Goal: Check status: Check status

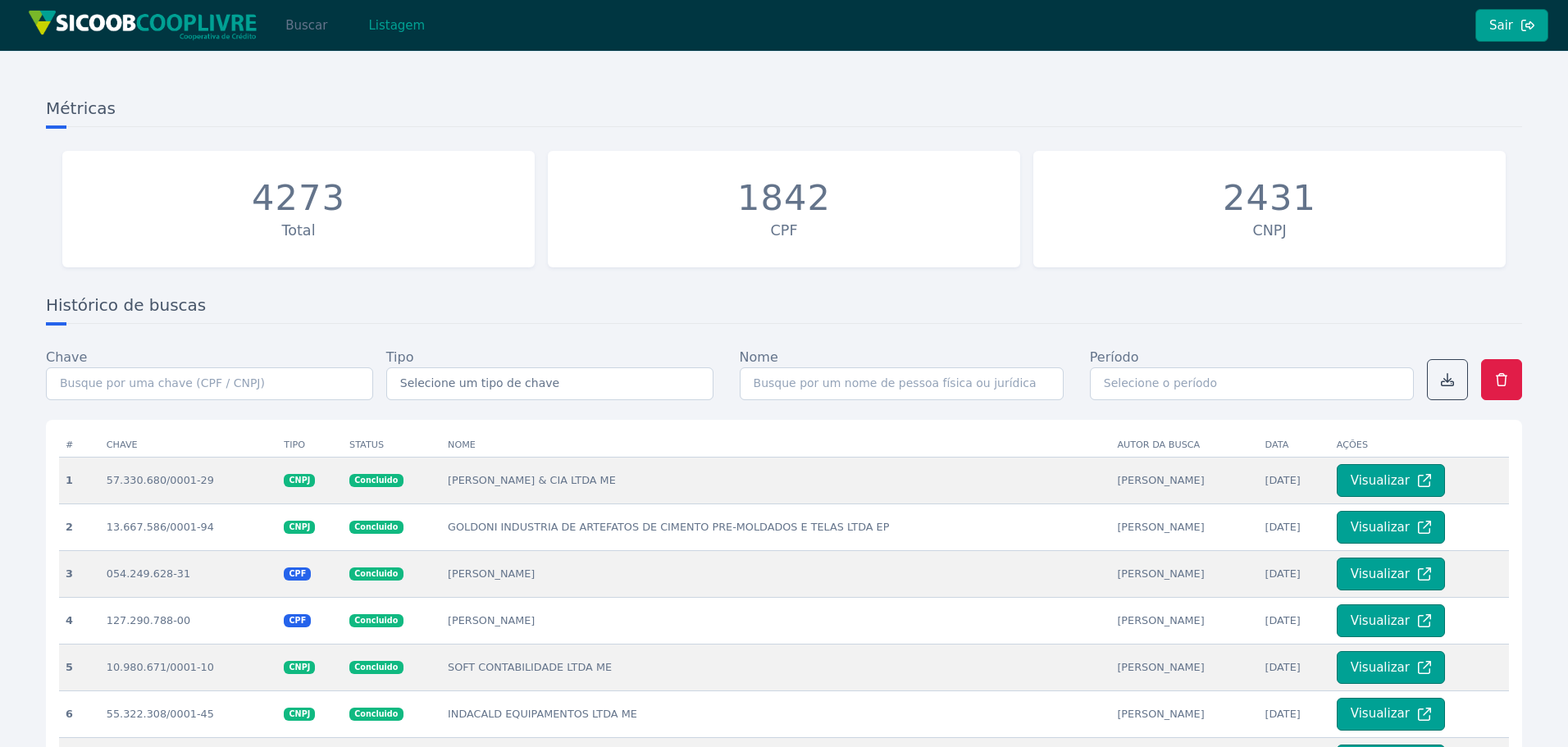
click at [301, 30] on button "Buscar" at bounding box center [306, 25] width 69 height 33
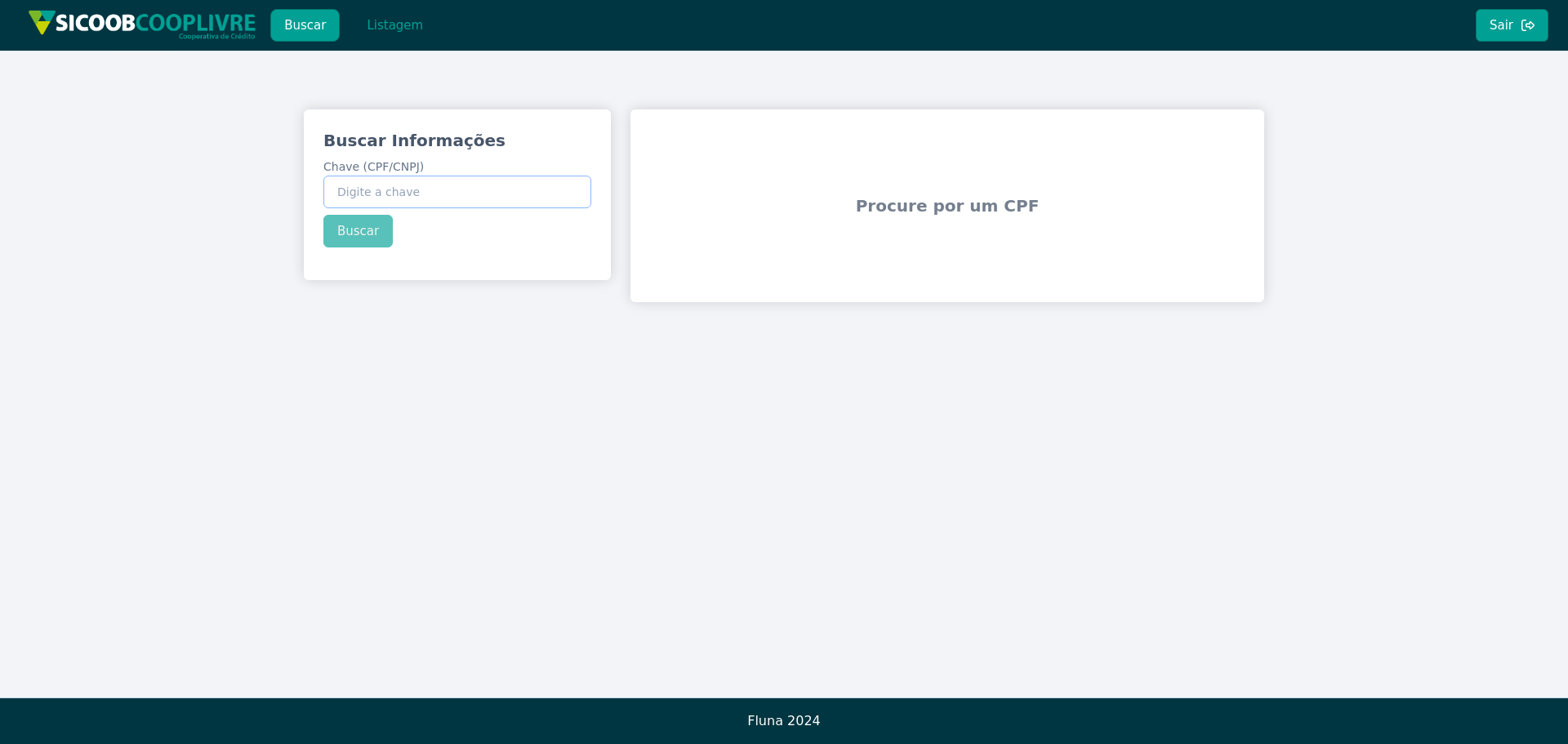
click at [493, 195] on input "Chave (CPF/CNPJ)" at bounding box center [458, 191] width 268 height 33
paste input "00.545.796/0001-68"
type input "00.545.796/0001-68"
click at [384, 233] on button "Buscar" at bounding box center [358, 231] width 69 height 33
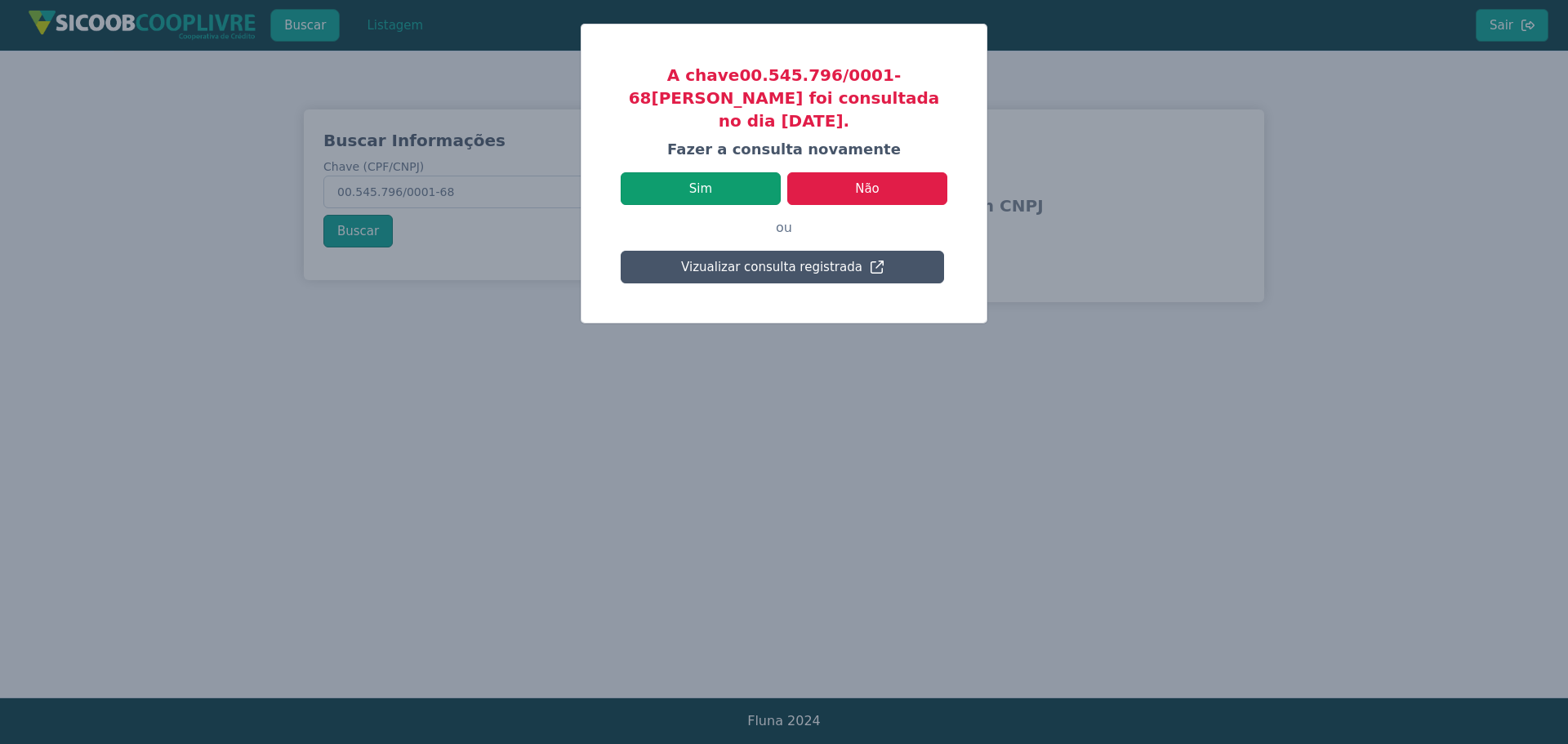
click at [744, 172] on button "Sim" at bounding box center [701, 188] width 160 height 33
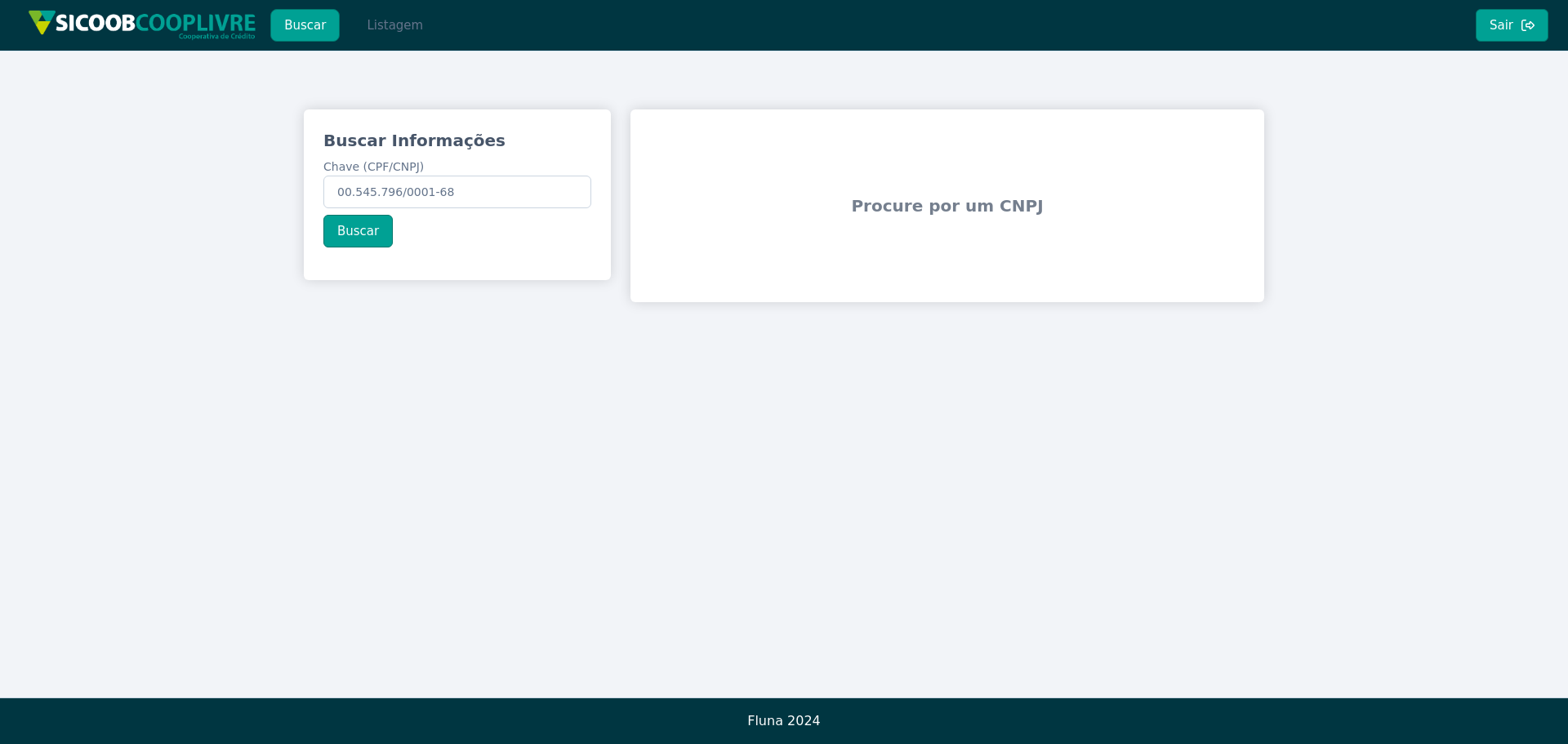
click at [384, 32] on button "Listagem" at bounding box center [395, 25] width 84 height 33
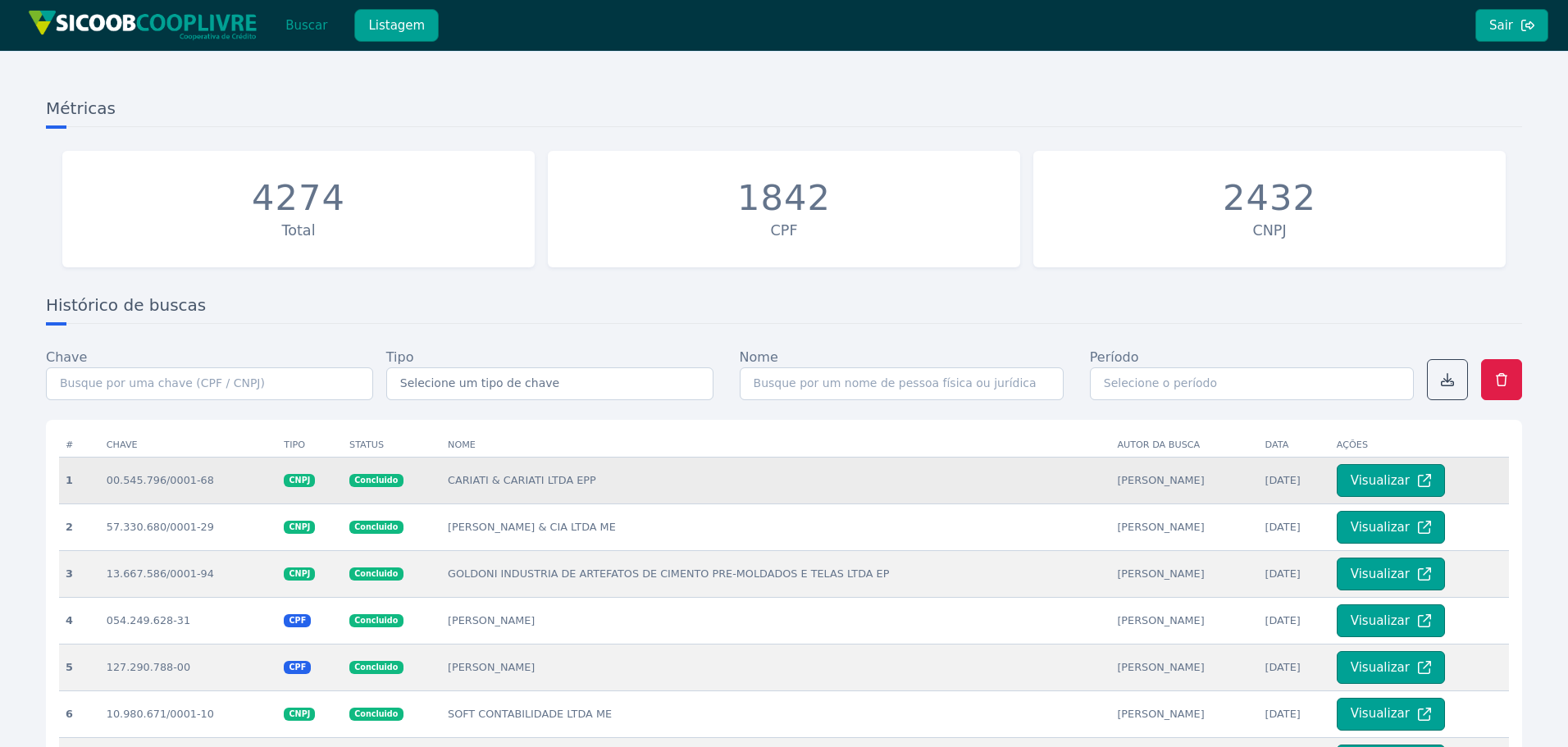
click at [566, 482] on td "CARIATI & CARIATI LTDA EPP" at bounding box center [776, 479] width 669 height 47
click at [1378, 479] on button "Visualizar" at bounding box center [1391, 480] width 108 height 33
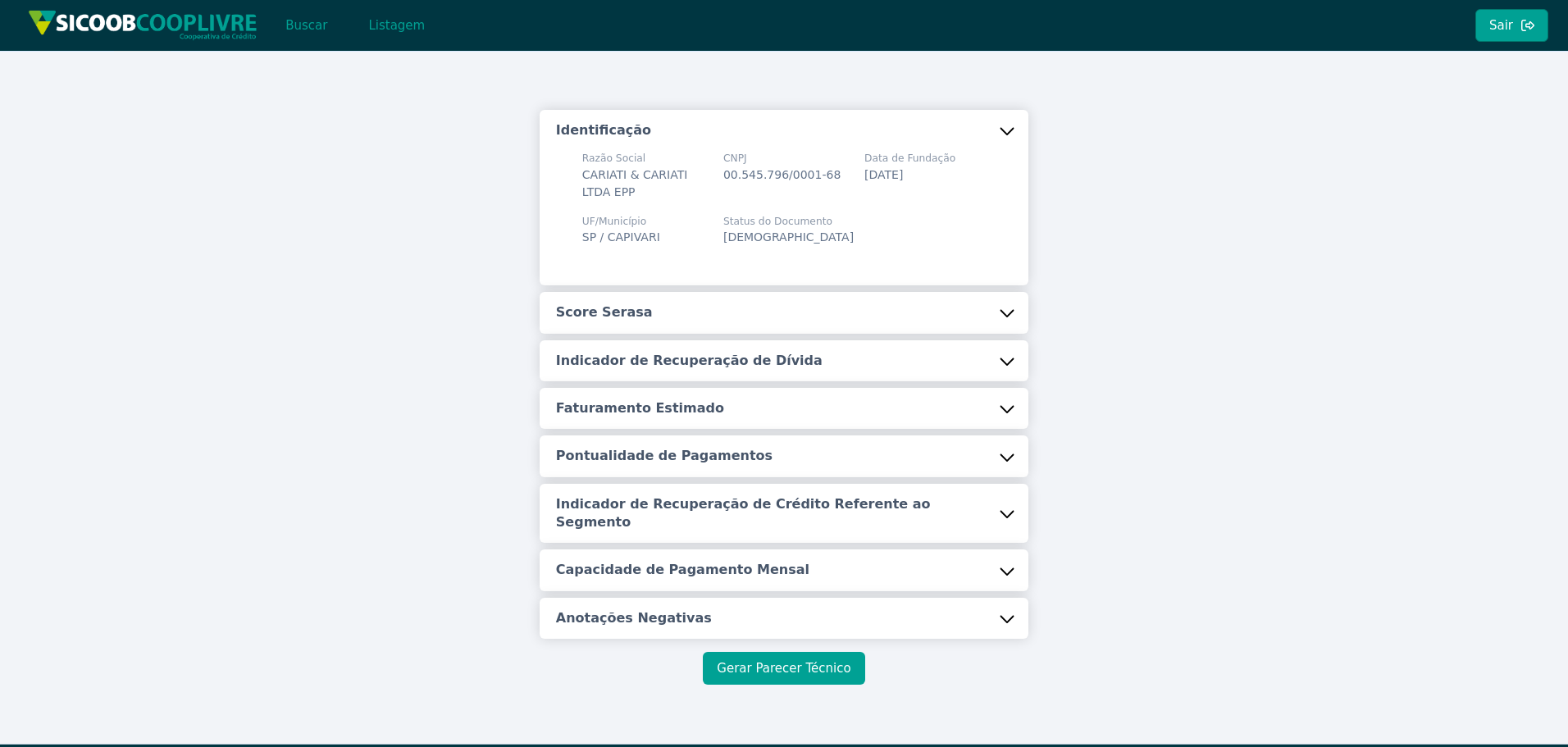
click at [811, 652] on button "Gerar Parecer Técnico" at bounding box center [783, 668] width 162 height 33
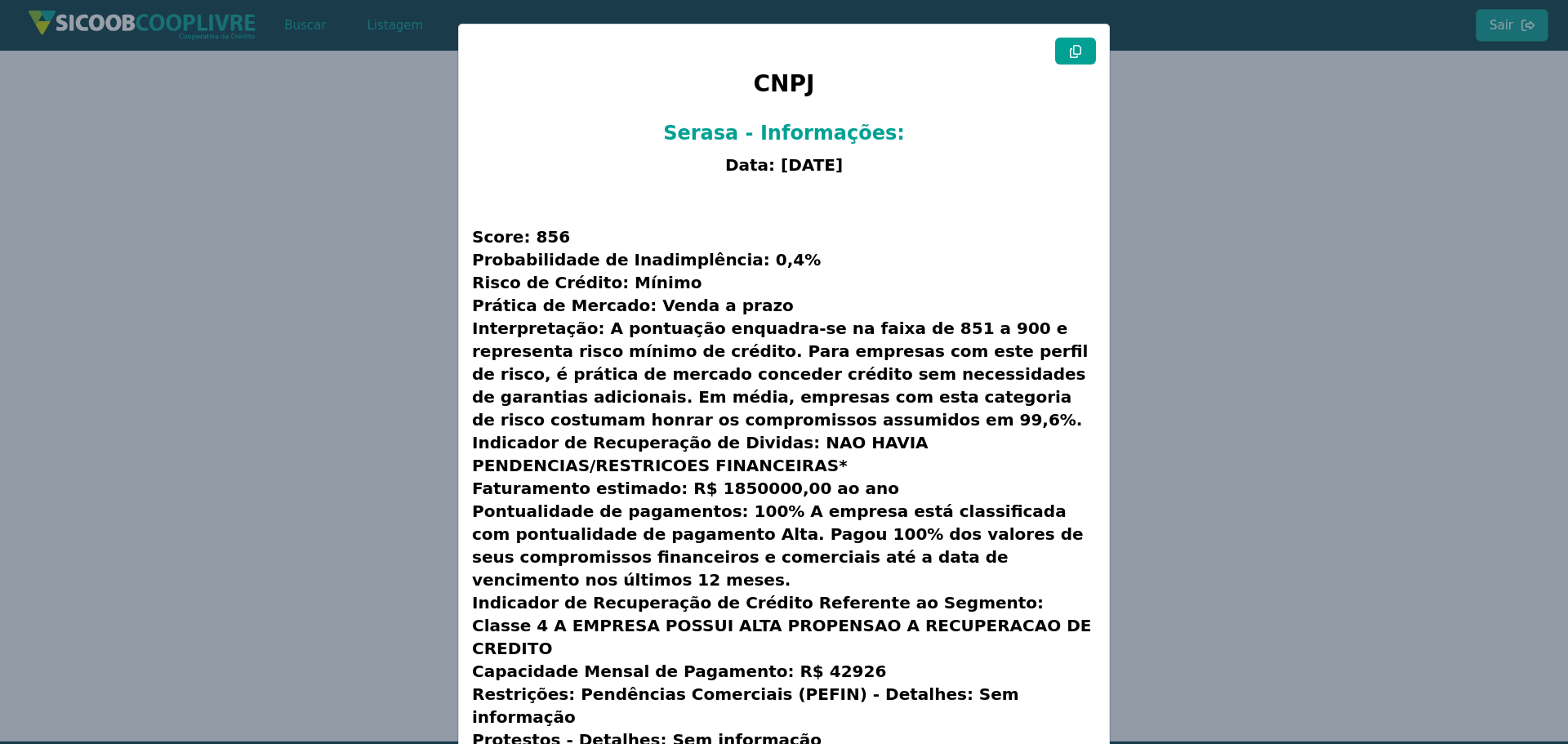
click at [1071, 54] on icon at bounding box center [1076, 51] width 12 height 13
